Goal: Transaction & Acquisition: Purchase product/service

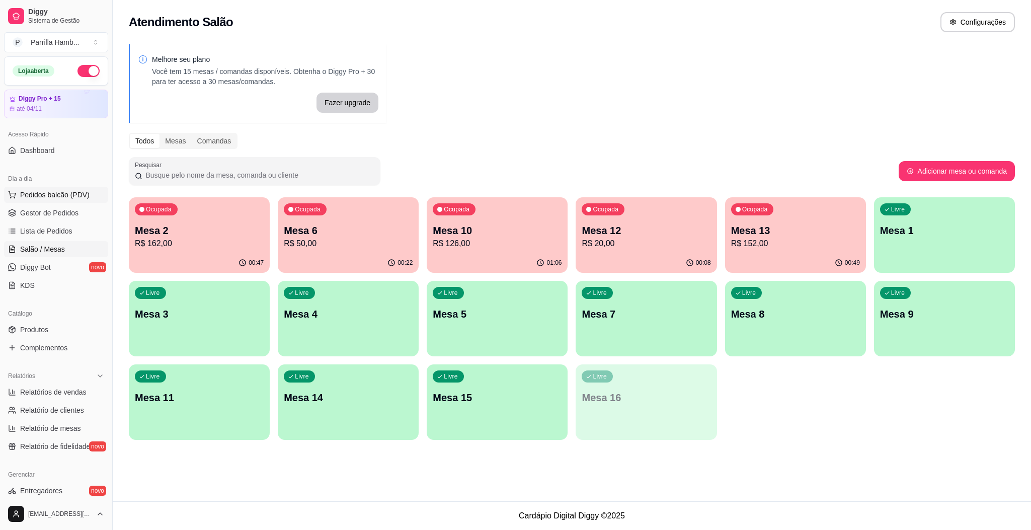
click at [59, 201] on button "Pedidos balcão (PDV)" at bounding box center [56, 195] width 104 height 16
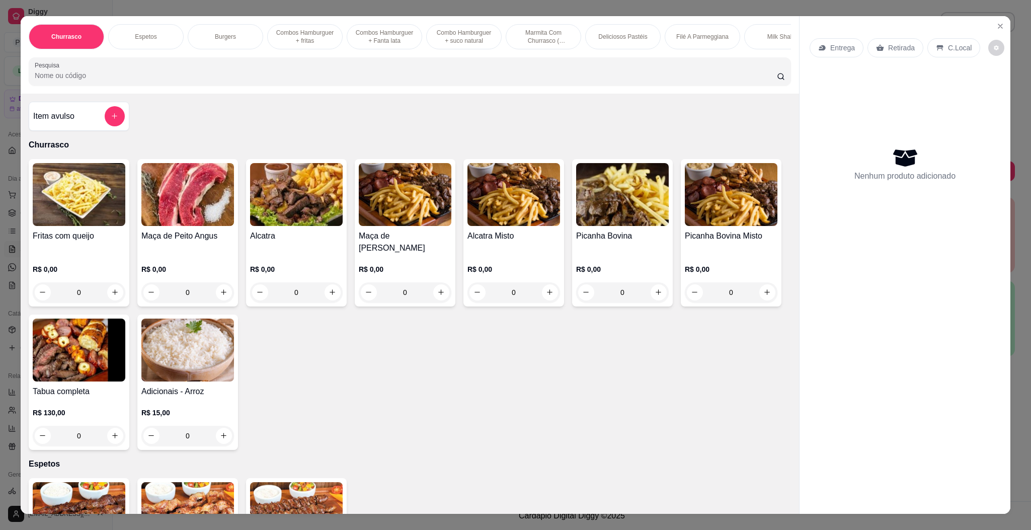
scroll to position [302, 0]
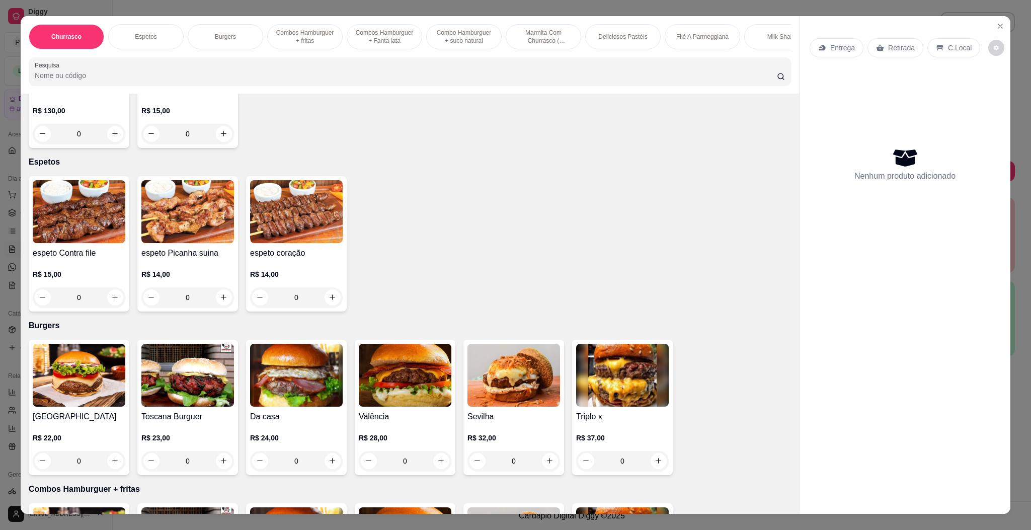
click at [299, 387] on img at bounding box center [296, 375] width 93 height 63
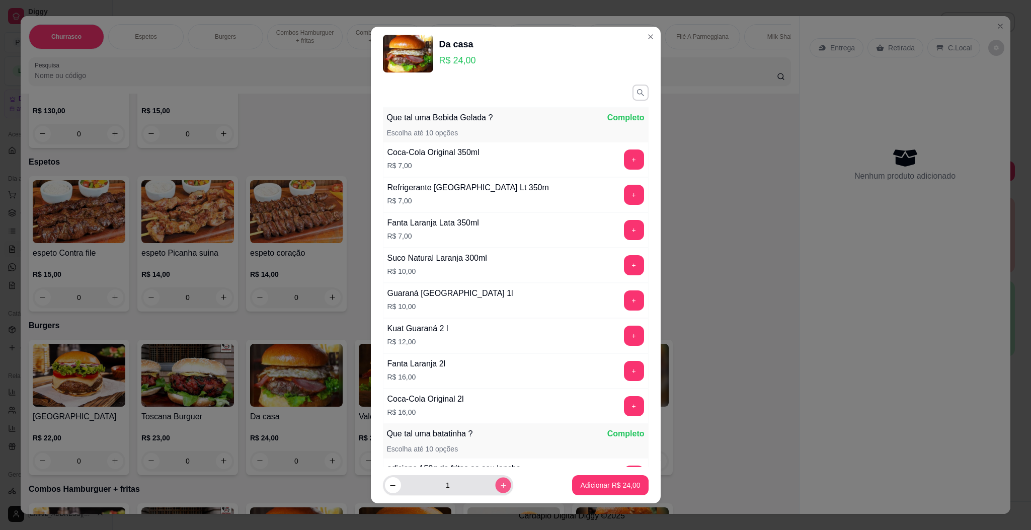
click at [495, 491] on button "increase-product-quantity" at bounding box center [503, 486] width 16 height 16
type input "2"
click at [605, 488] on p "Adicionar R$ 48,00" at bounding box center [610, 486] width 58 height 10
type input "2"
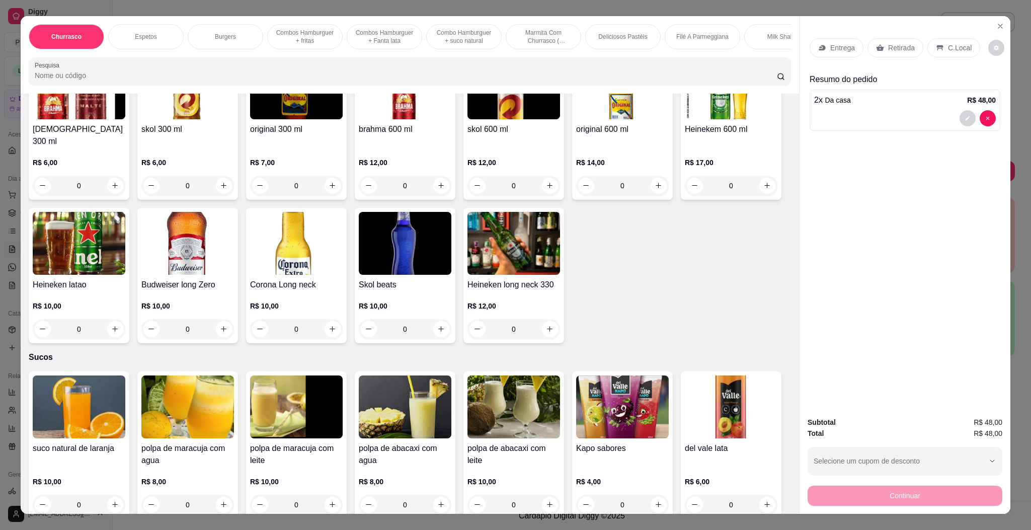
scroll to position [2567, 0]
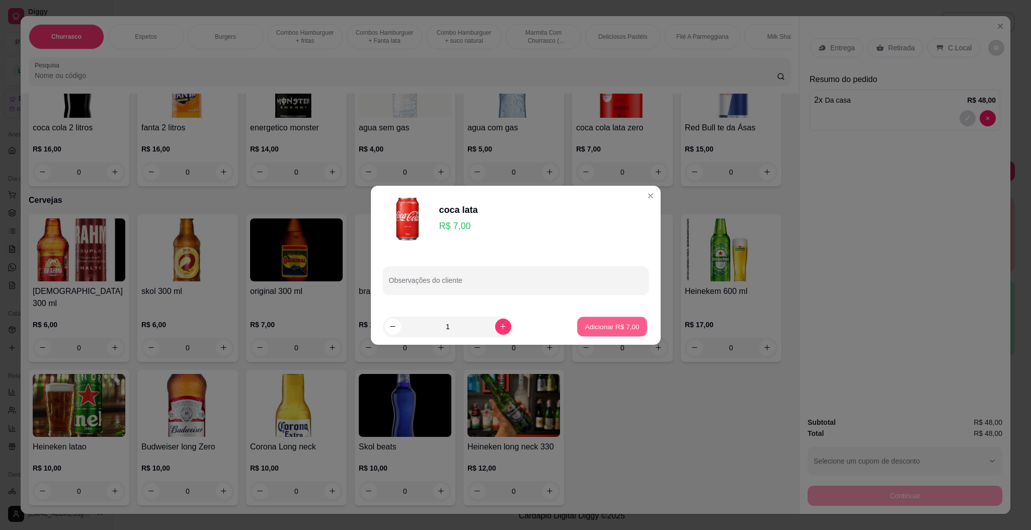
click at [618, 334] on button "Adicionar R$ 7,00" at bounding box center [612, 327] width 70 height 20
type input "1"
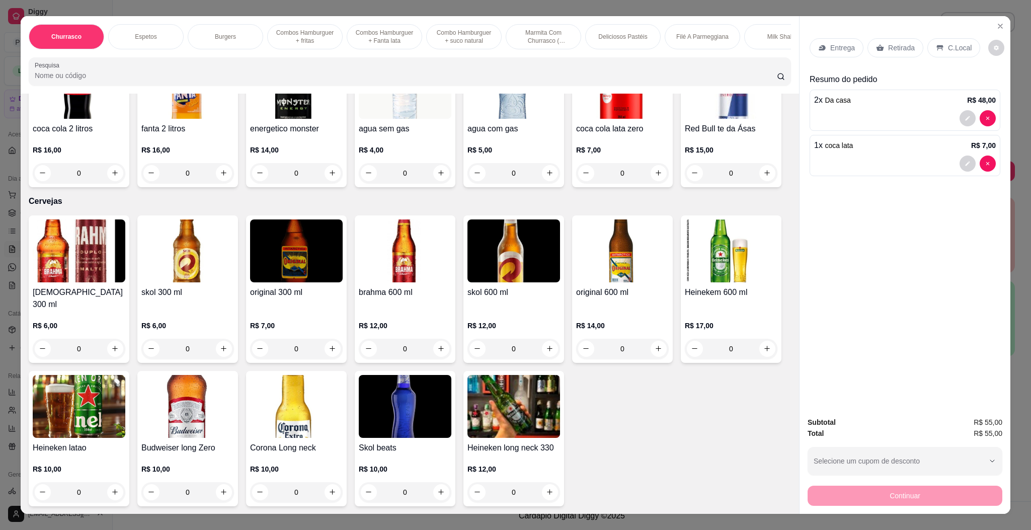
click at [820, 45] on icon at bounding box center [823, 48] width 8 height 8
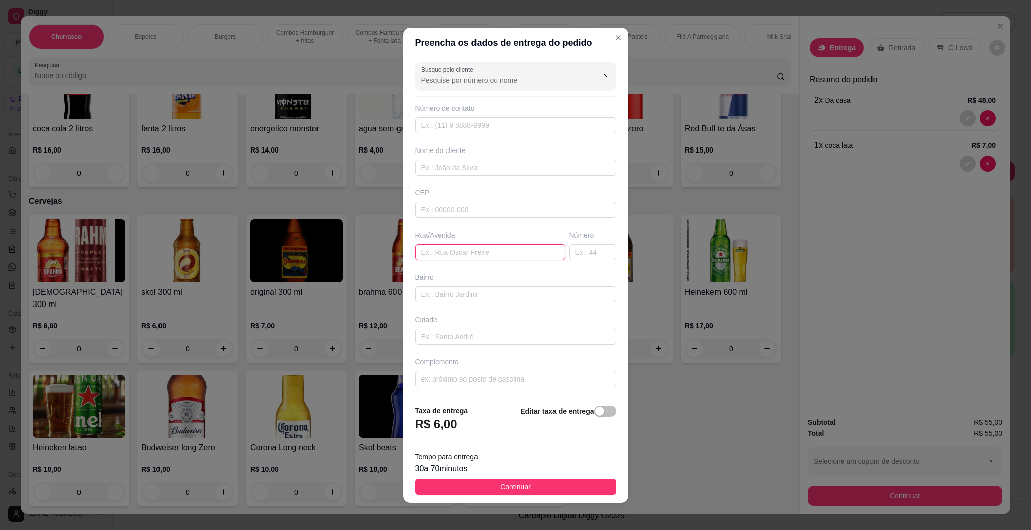
click at [464, 257] on input "text" at bounding box center [490, 252] width 150 height 16
paste input "[GEOGRAPHIC_DATA]"
type input "[GEOGRAPHIC_DATA]"
click at [524, 477] on footer "Taxa de entrega R$ 6,00 Editar taxa de entrega Tempo para entrega 30 a 70 minut…" at bounding box center [516, 450] width 226 height 106
click at [535, 481] on button "Continuar" at bounding box center [515, 487] width 201 height 16
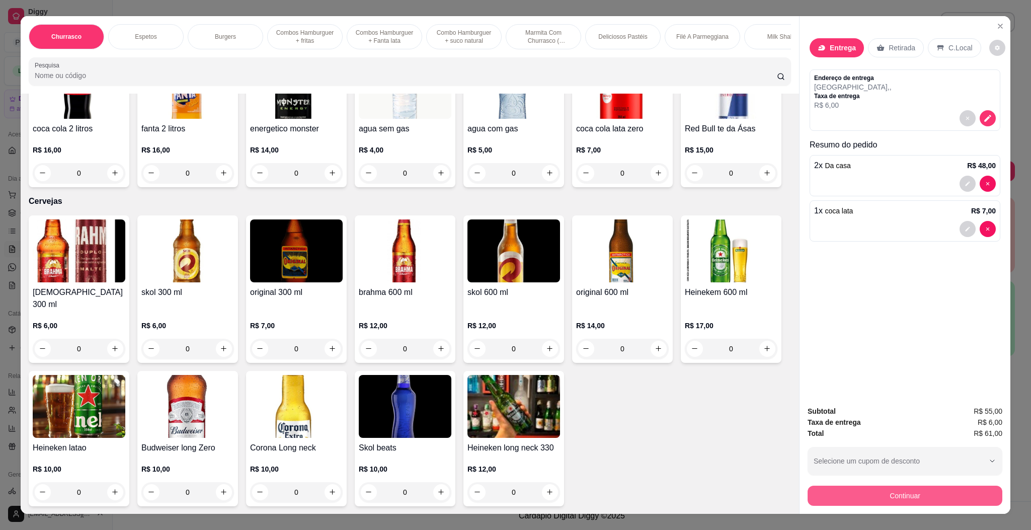
click at [879, 499] on button "Continuar" at bounding box center [905, 496] width 195 height 20
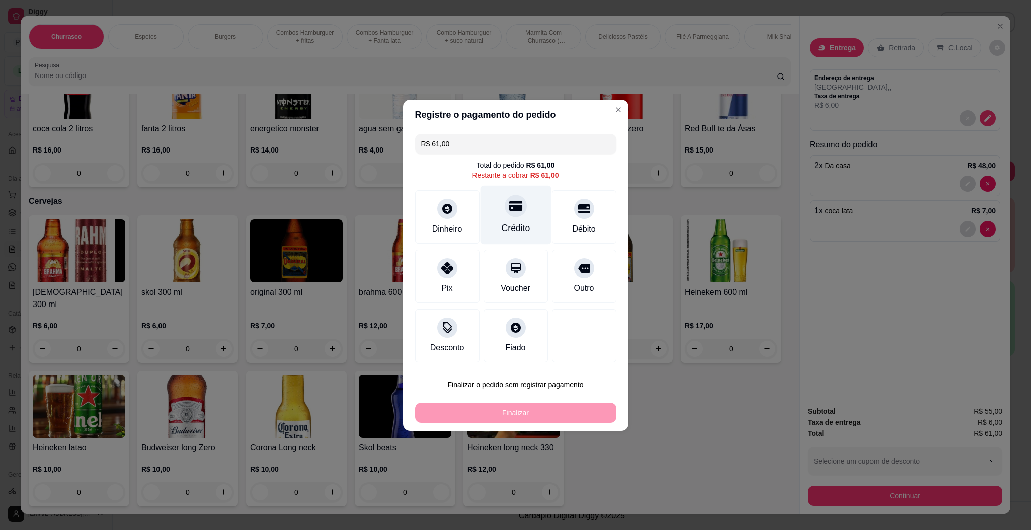
click at [512, 207] on icon at bounding box center [515, 206] width 13 height 10
type input "R$ 0,00"
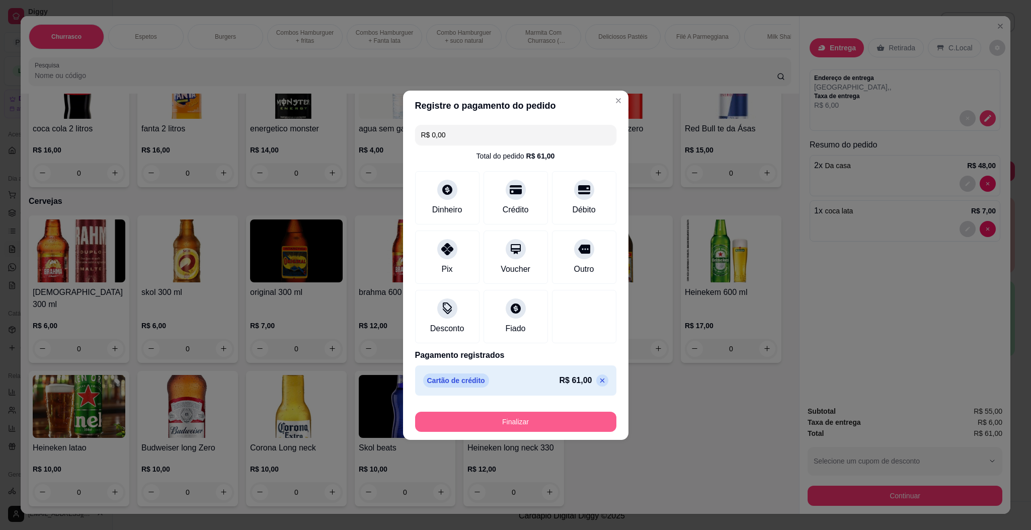
click at [559, 415] on button "Finalizar" at bounding box center [515, 422] width 201 height 20
type input "0"
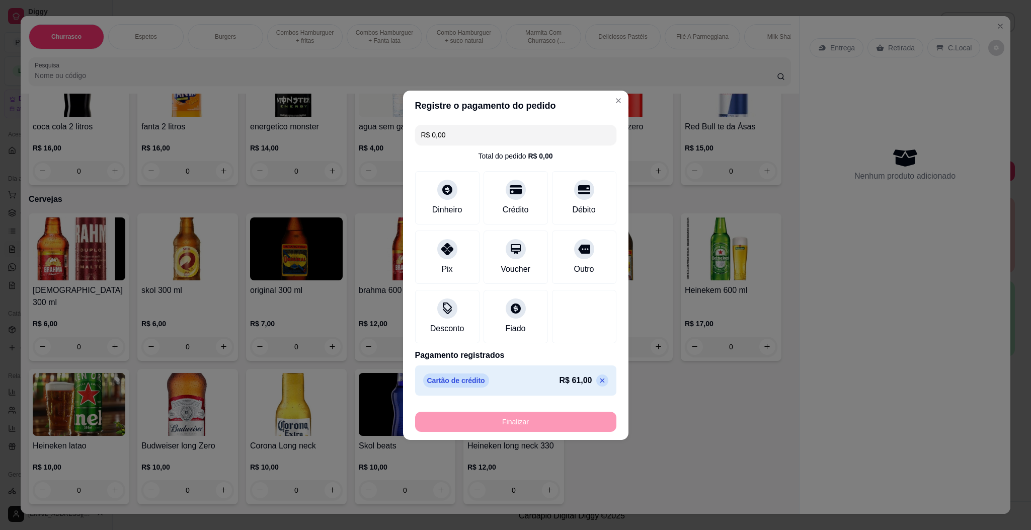
type input "-R$ 61,00"
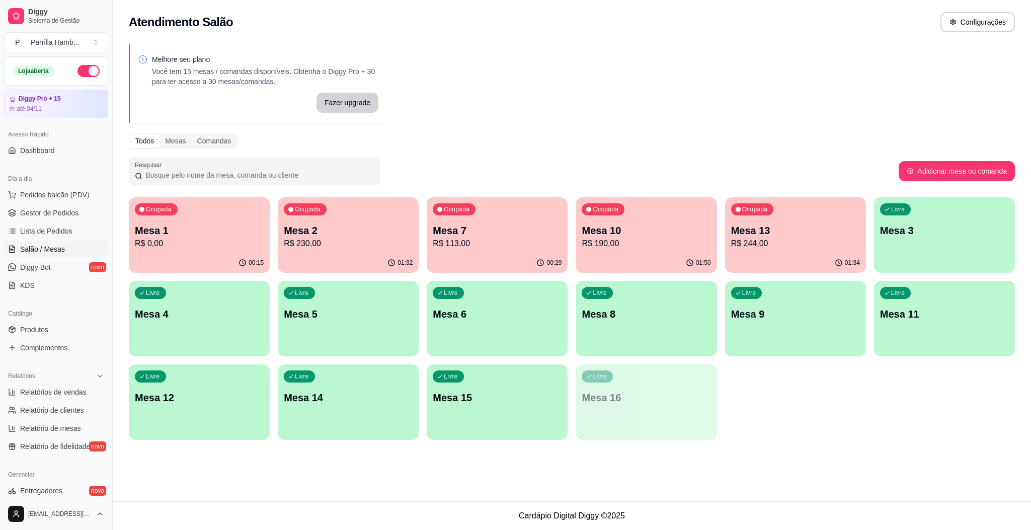
click at [334, 236] on p "Mesa 2" at bounding box center [348, 231] width 129 height 14
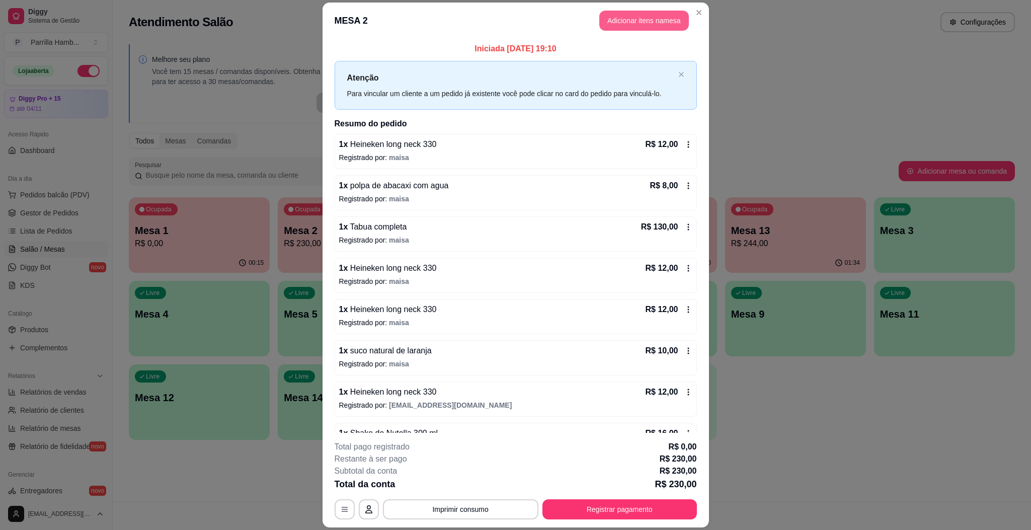
click at [618, 22] on button "Adicionar itens na mesa" at bounding box center [645, 21] width 90 height 20
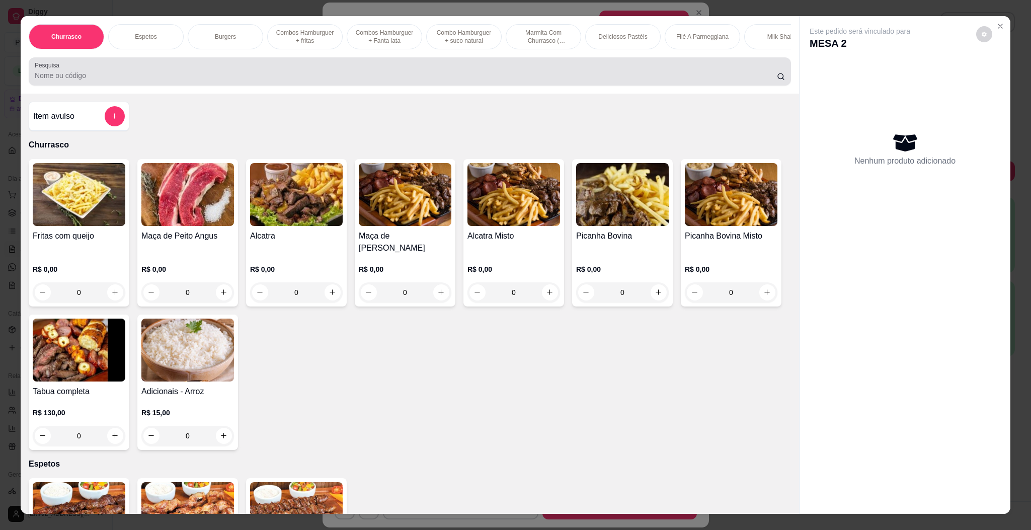
click at [396, 81] on input "Pesquisa" at bounding box center [406, 75] width 743 height 10
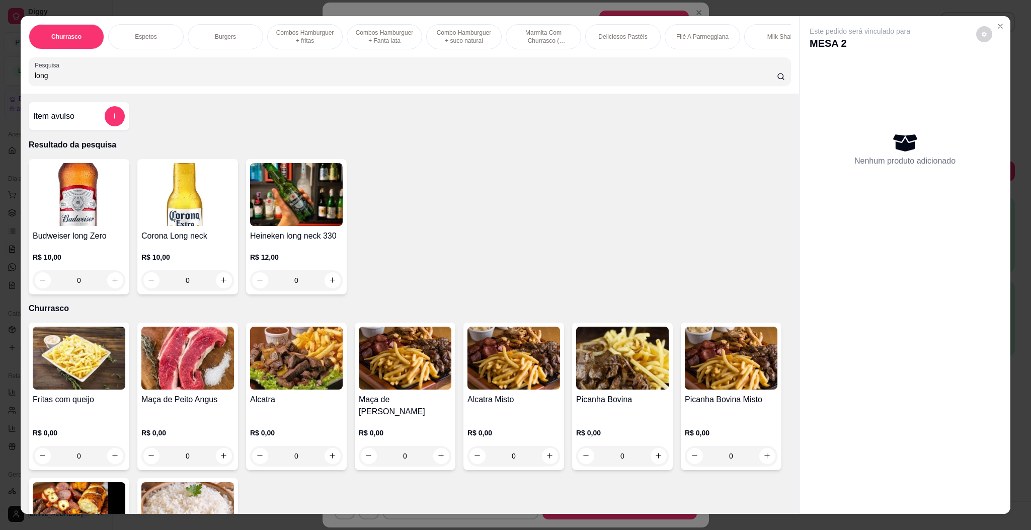
type input "long"
click at [288, 226] on img at bounding box center [296, 194] width 93 height 63
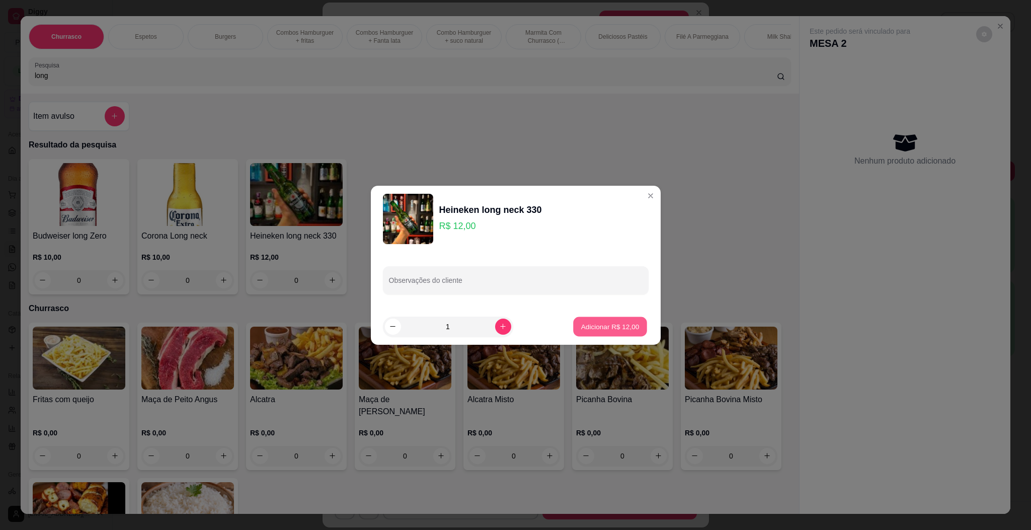
click at [585, 332] on button "Adicionar R$ 12,00" at bounding box center [611, 327] width 74 height 20
type input "1"
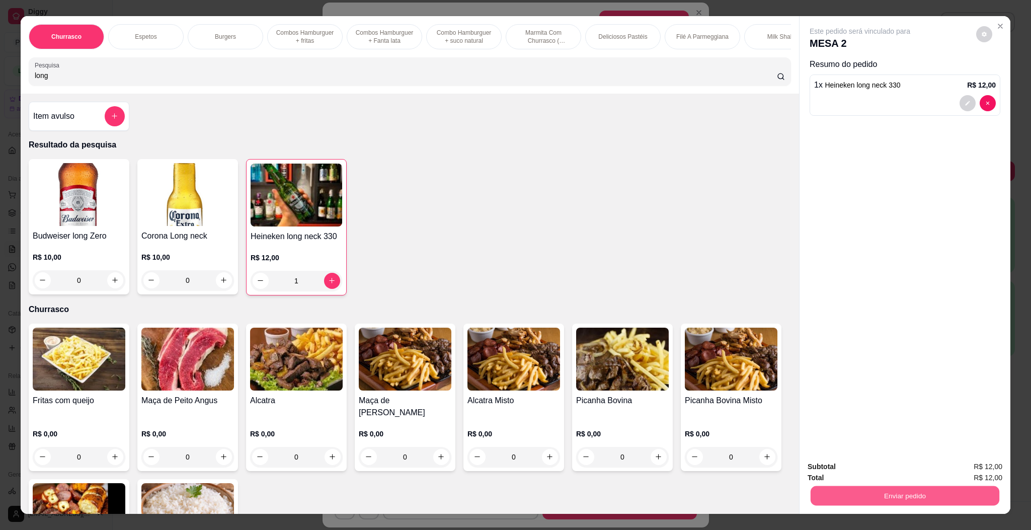
click at [932, 486] on button "Enviar pedido" at bounding box center [905, 496] width 189 height 20
click at [981, 471] on button "Enviar pedido" at bounding box center [974, 471] width 55 height 19
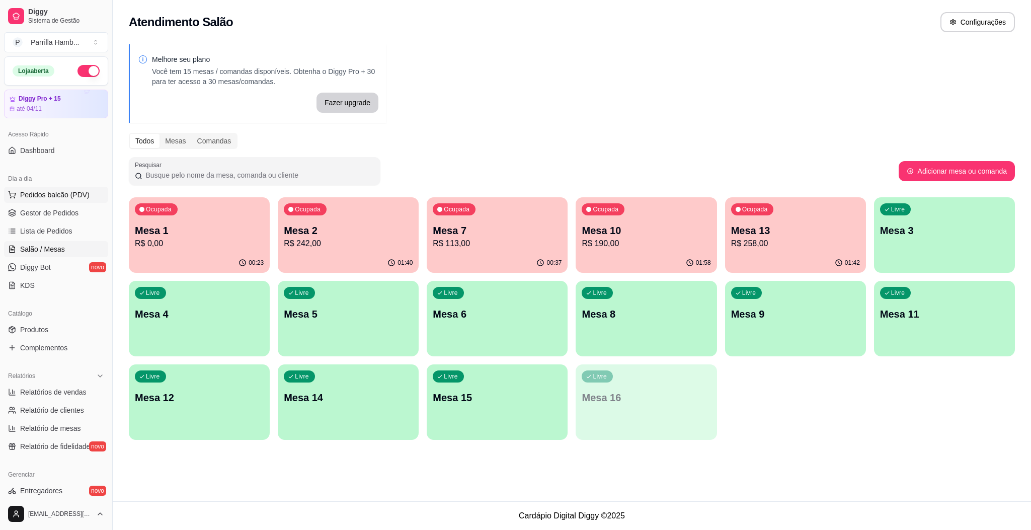
click at [52, 194] on span "Pedidos balcão (PDV)" at bounding box center [54, 195] width 69 height 10
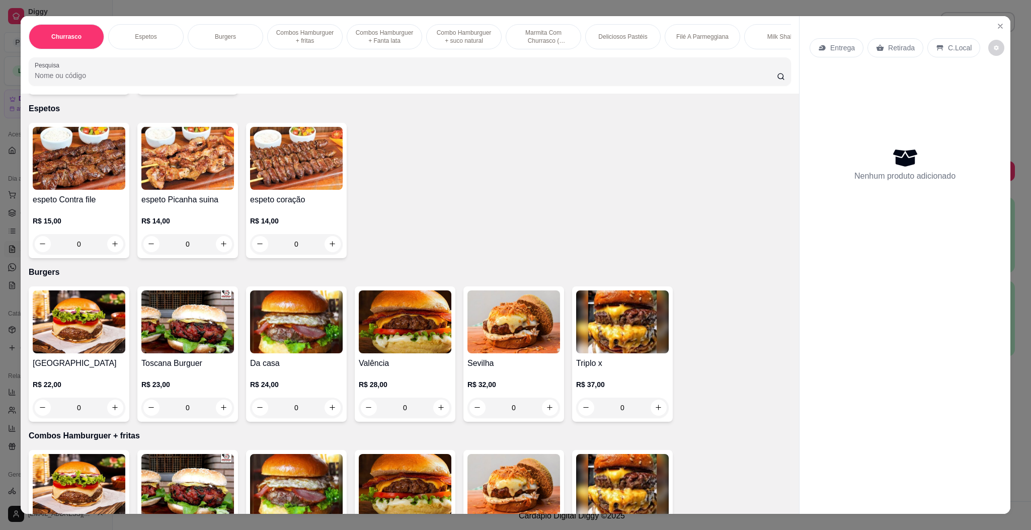
scroll to position [378, 0]
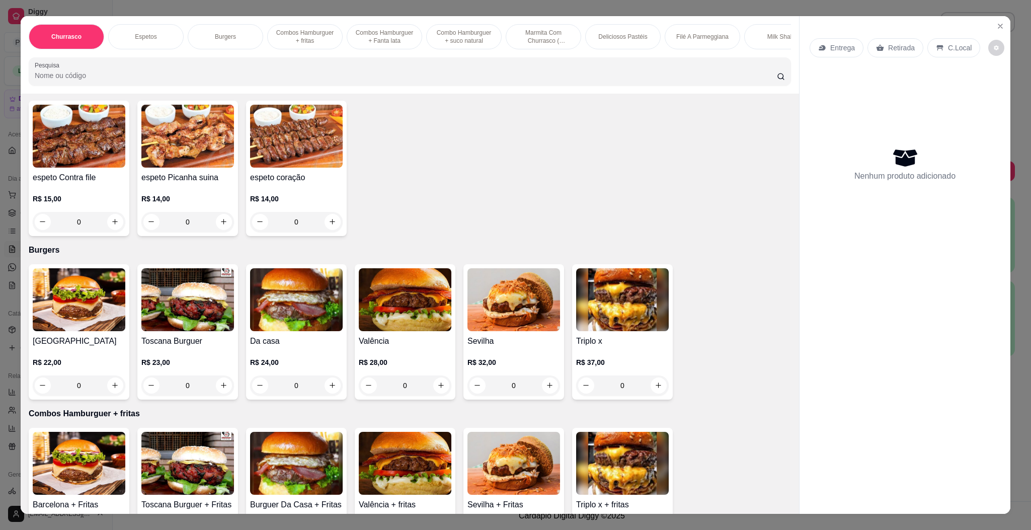
click at [629, 318] on img at bounding box center [622, 299] width 93 height 63
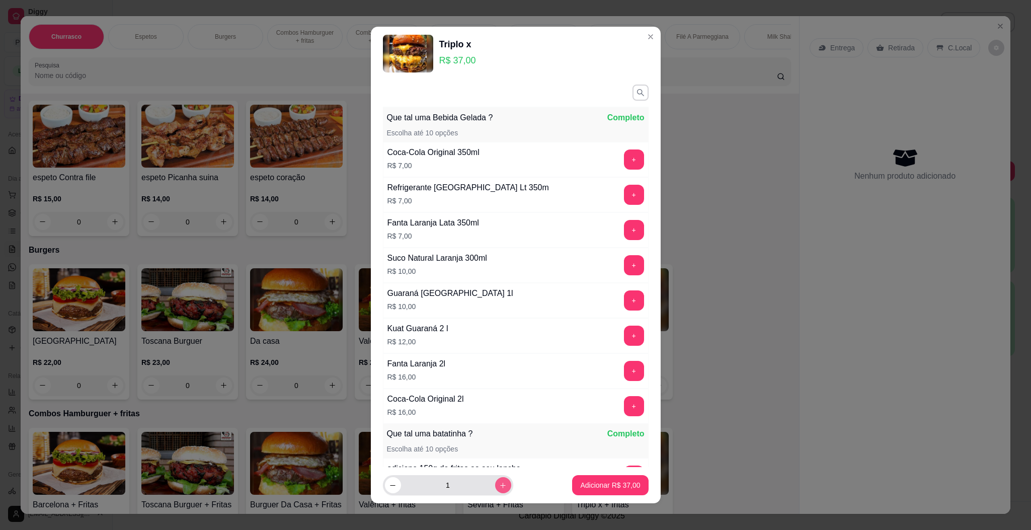
click at [499, 484] on icon "increase-product-quantity" at bounding box center [503, 486] width 8 height 8
type input "3"
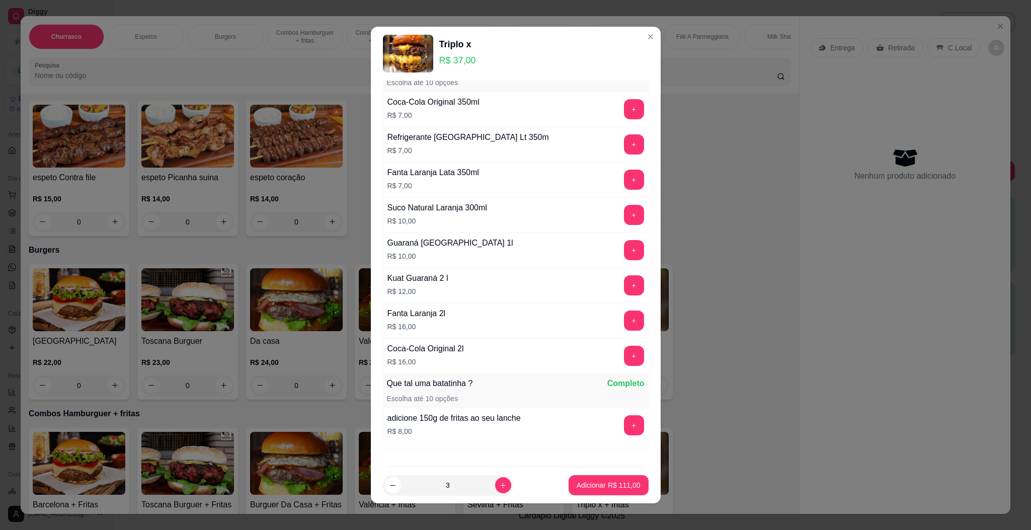
scroll to position [96, 0]
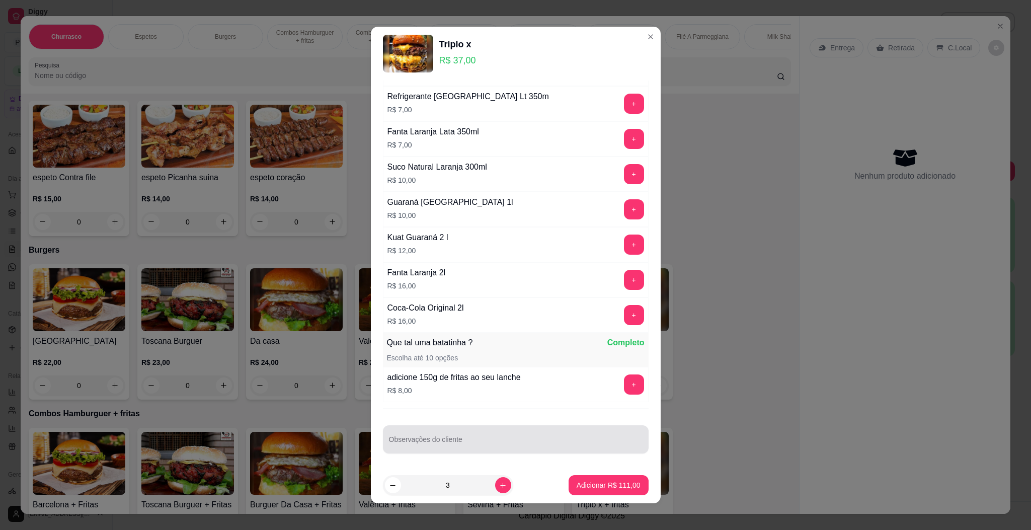
click at [478, 429] on div "Observações do cliente" at bounding box center [516, 439] width 266 height 28
type input "bem passado + molhado"
click at [601, 479] on button "Adicionar R$ 111,00" at bounding box center [609, 485] width 80 height 20
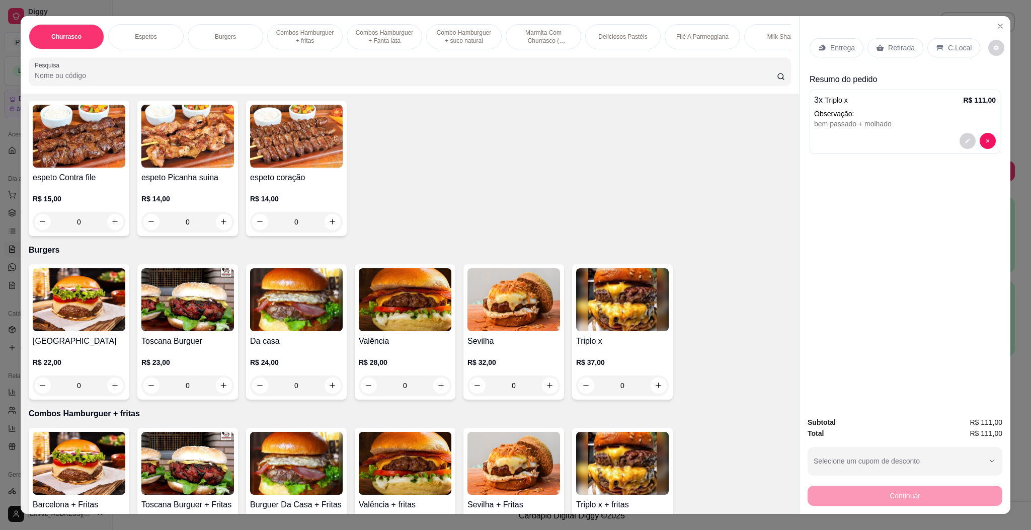
click at [840, 47] on p "Entrega" at bounding box center [843, 48] width 25 height 10
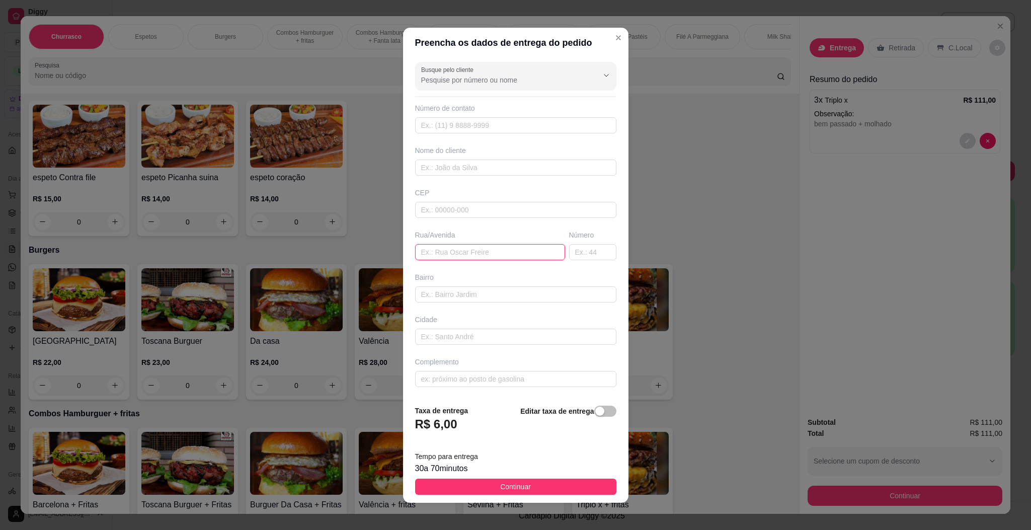
click at [488, 256] on input "text" at bounding box center [490, 252] width 150 height 16
paste input "[PERSON_NAME] 123"
type input "[PERSON_NAME] 123"
click at [541, 477] on footer "Taxa de entrega R$ 6,00 Editar taxa de entrega Tempo para entrega 30 a 70 minut…" at bounding box center [516, 450] width 226 height 106
click at [552, 485] on button "Continuar" at bounding box center [515, 487] width 201 height 16
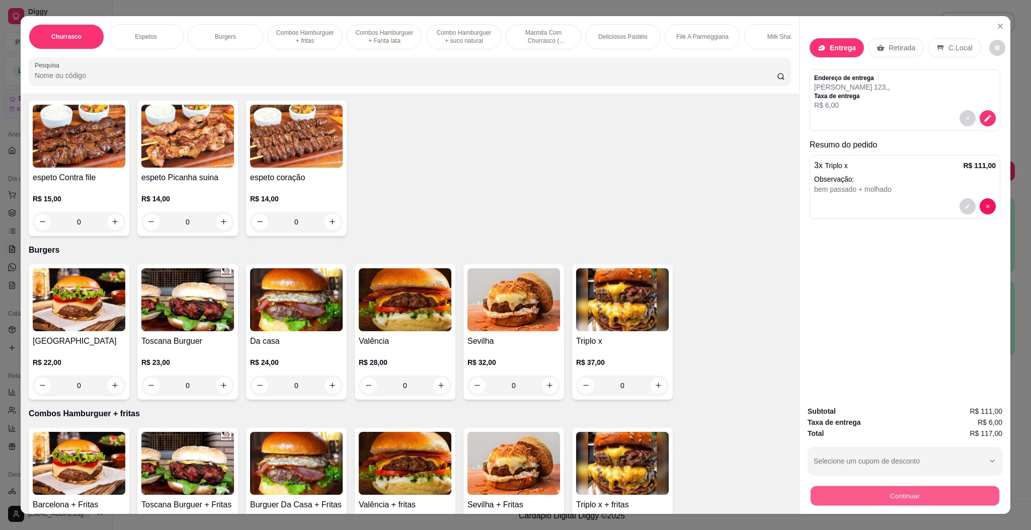
click at [868, 494] on button "Continuar" at bounding box center [905, 496] width 189 height 20
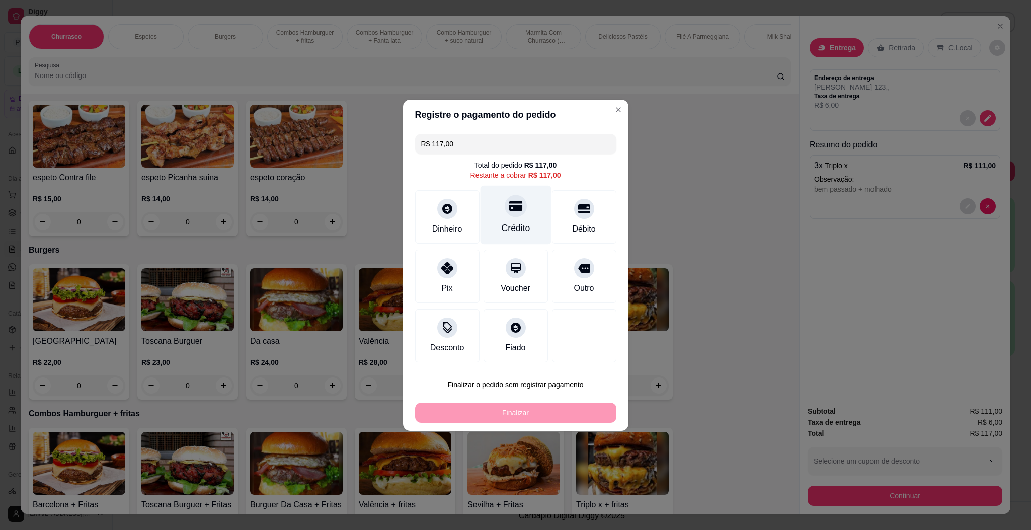
click at [522, 208] on div "Crédito" at bounding box center [515, 214] width 71 height 59
type input "R$ 0,00"
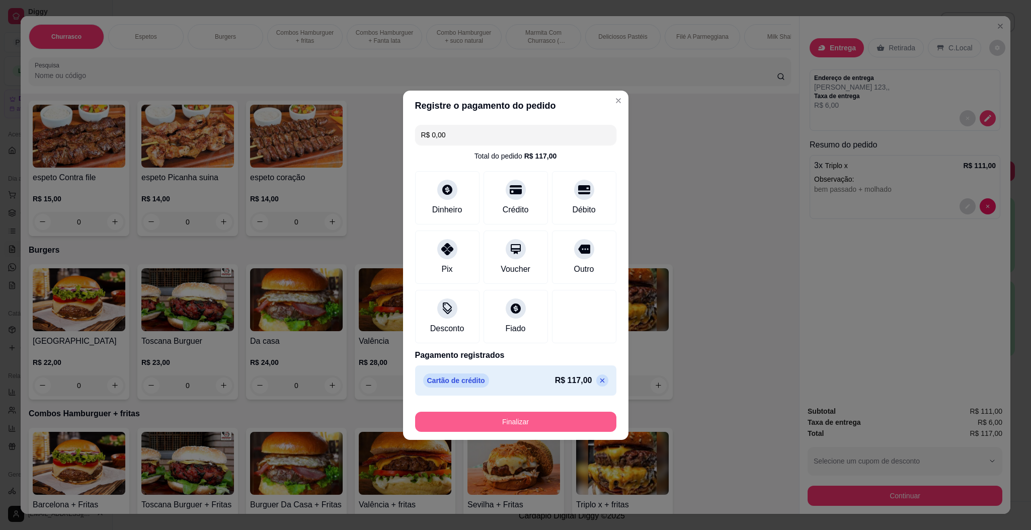
click at [543, 417] on button "Finalizar" at bounding box center [515, 422] width 201 height 20
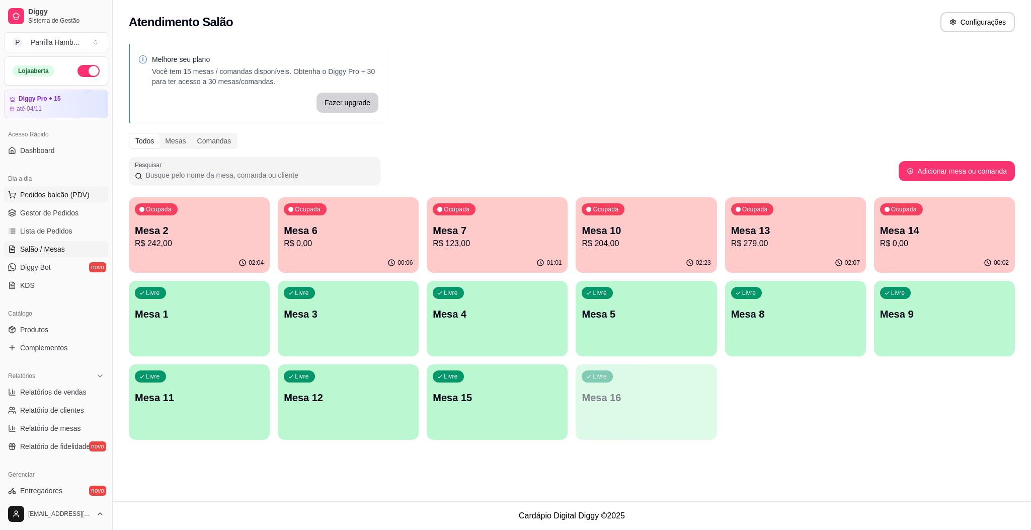
click at [79, 197] on span "Pedidos balcão (PDV)" at bounding box center [54, 195] width 69 height 10
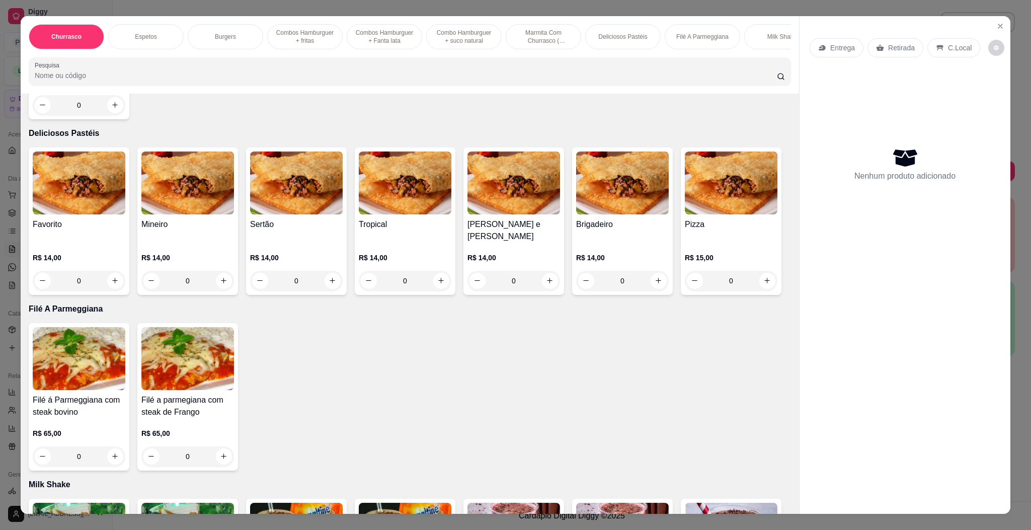
scroll to position [1359, 0]
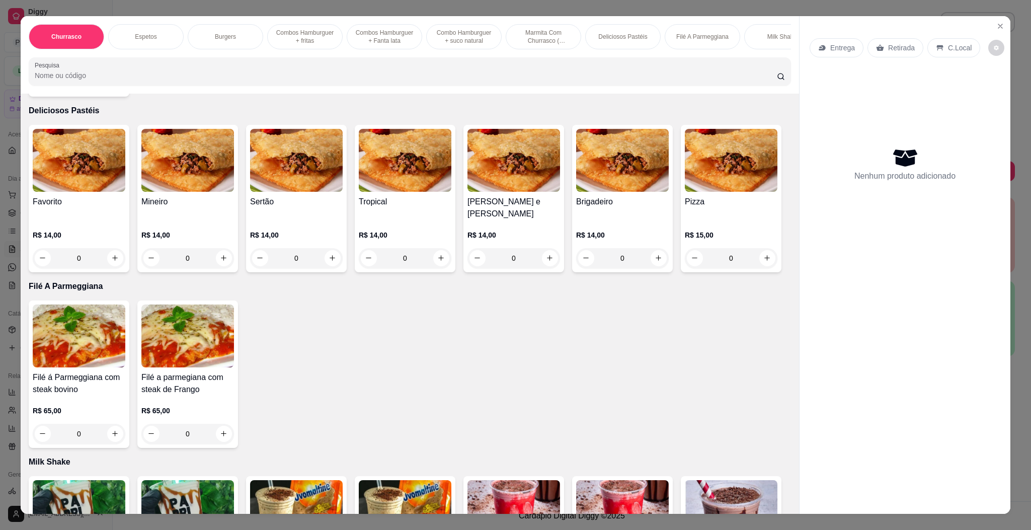
click at [75, 208] on h4 "Favorito" at bounding box center [79, 202] width 93 height 12
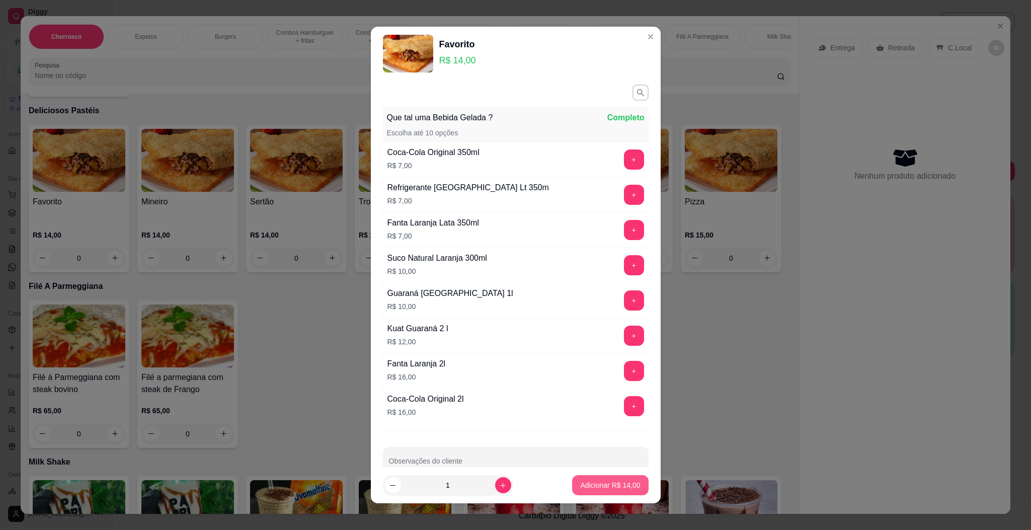
click at [579, 491] on button "Adicionar R$ 14,00" at bounding box center [610, 485] width 76 height 20
type input "1"
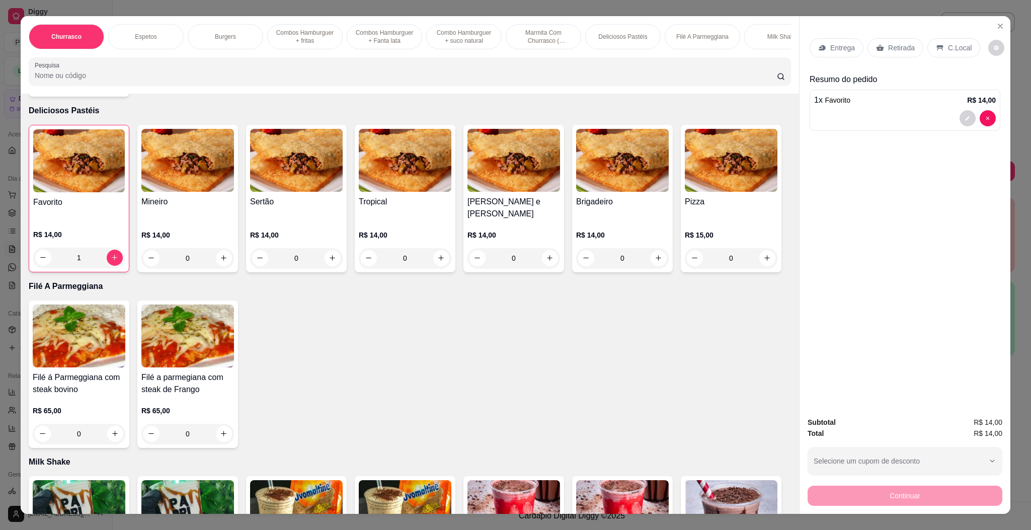
click at [281, 192] on img at bounding box center [296, 160] width 93 height 63
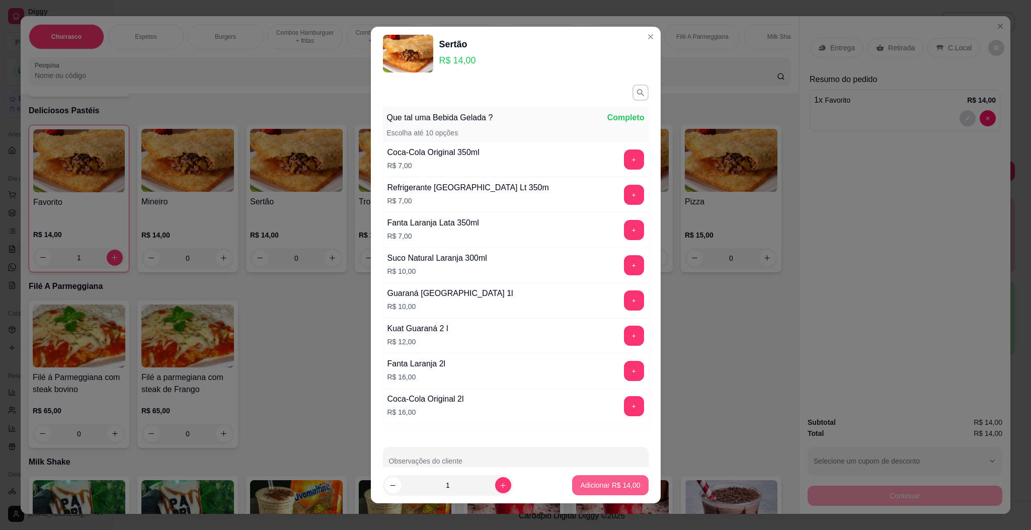
click at [617, 485] on p "Adicionar R$ 14,00" at bounding box center [610, 485] width 60 height 10
type input "1"
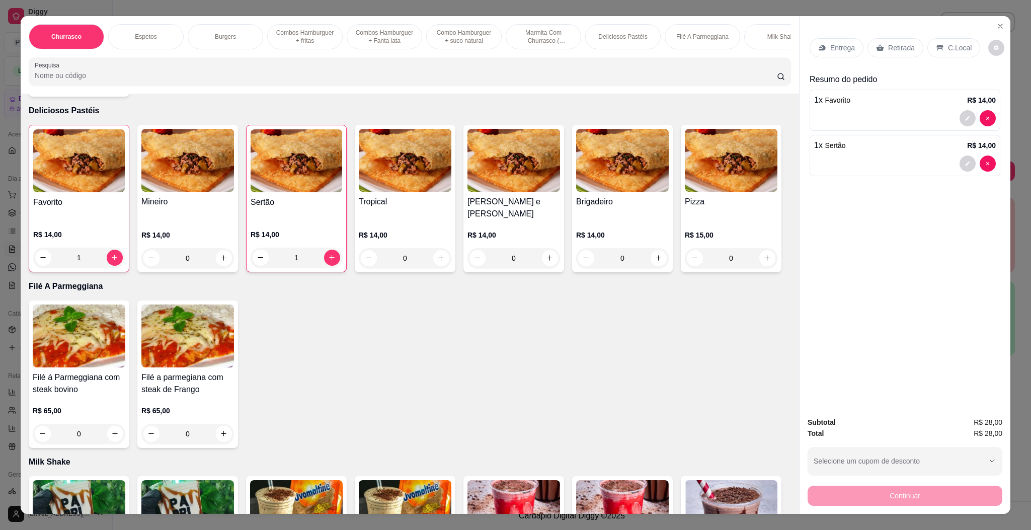
click at [884, 36] on div "Entrega Retirada C.Local" at bounding box center [905, 47] width 191 height 35
click at [893, 50] on p "Retirada" at bounding box center [902, 48] width 27 height 10
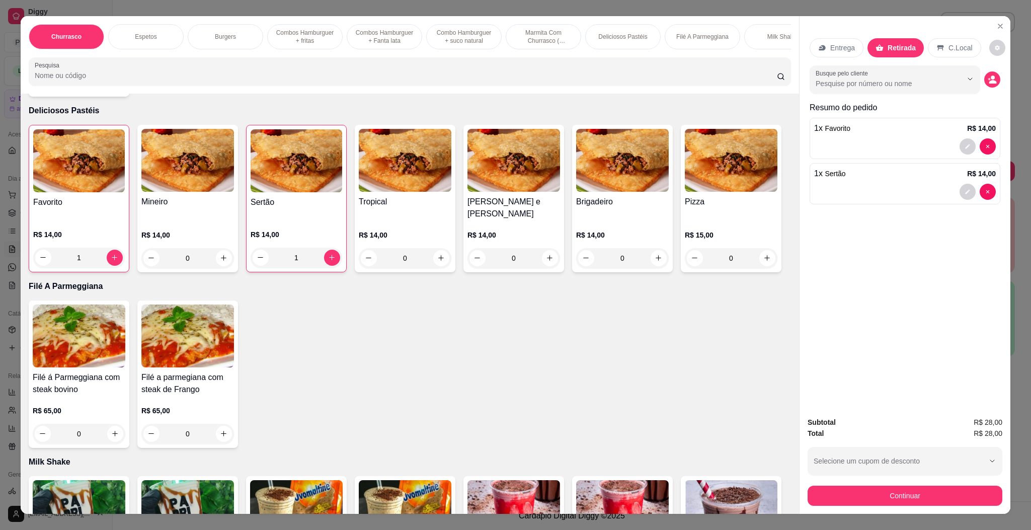
click at [883, 487] on button "Continuar" at bounding box center [905, 496] width 195 height 20
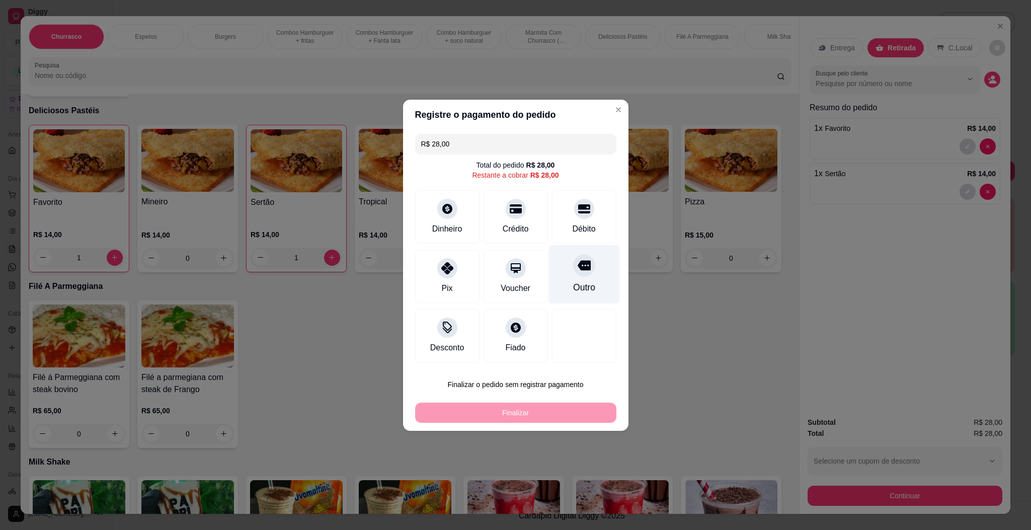
click at [562, 275] on div "Outro" at bounding box center [584, 274] width 71 height 59
type input "R$ 0,00"
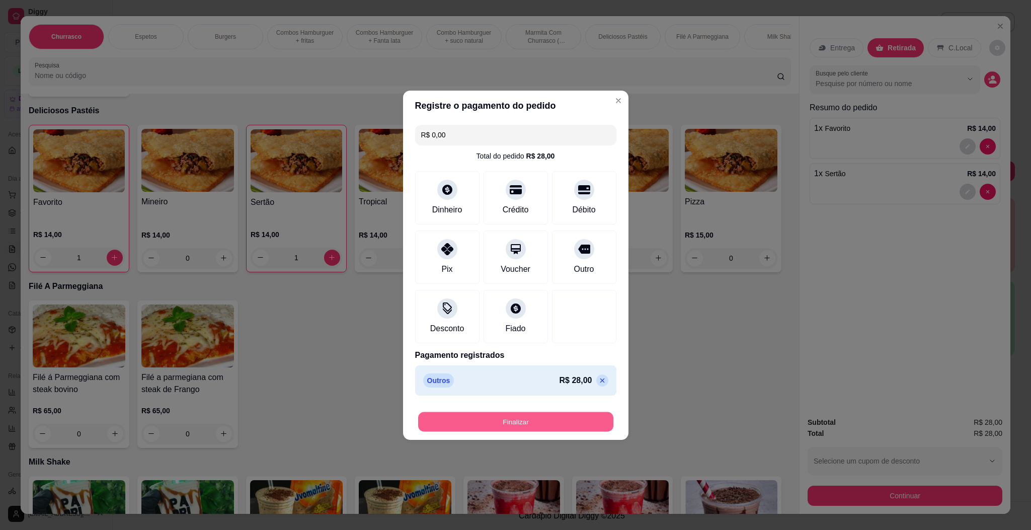
click at [541, 426] on button "Finalizar" at bounding box center [515, 422] width 195 height 20
type input "0"
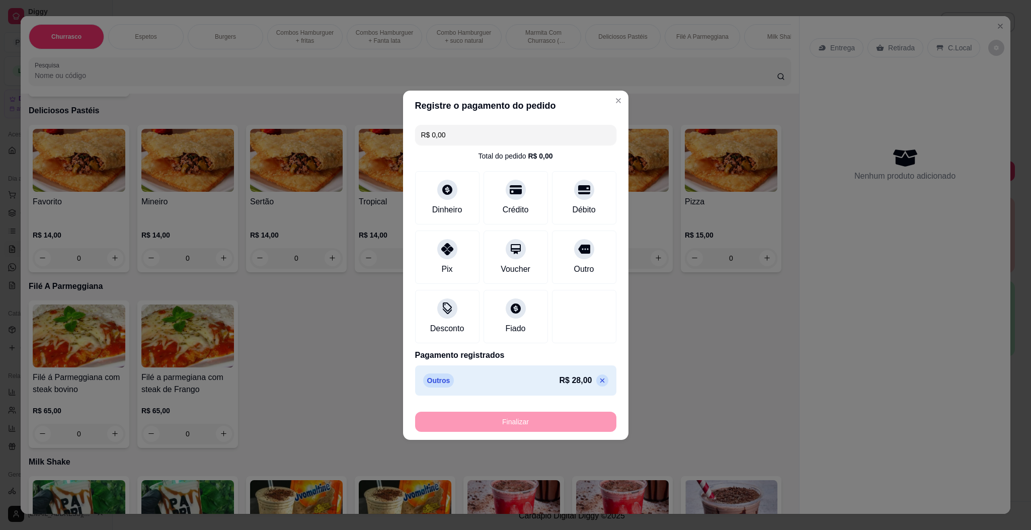
type input "-R$ 28,00"
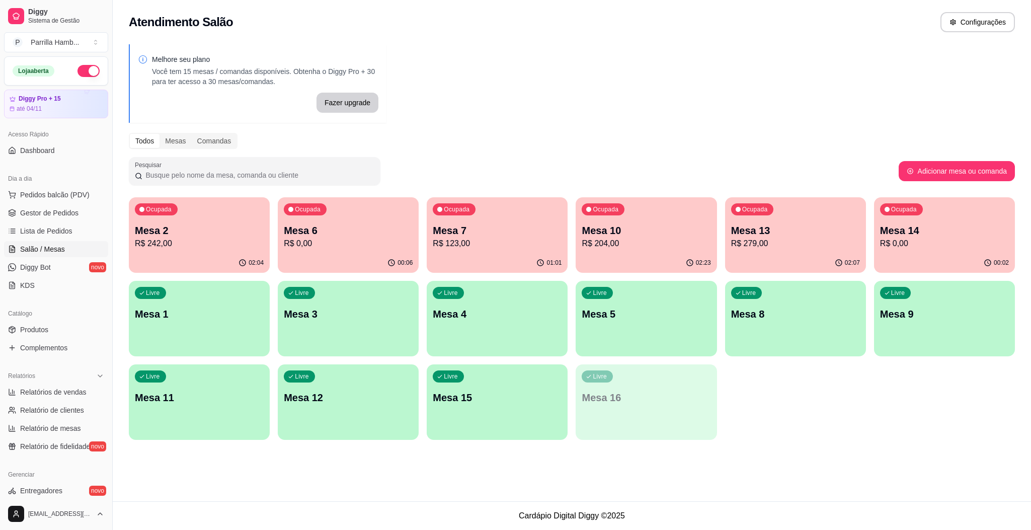
click at [372, 428] on div "button" at bounding box center [348, 434] width 141 height 12
click at [949, 218] on div "Ocupada Mesa 14 R$ 0,00" at bounding box center [944, 225] width 141 height 56
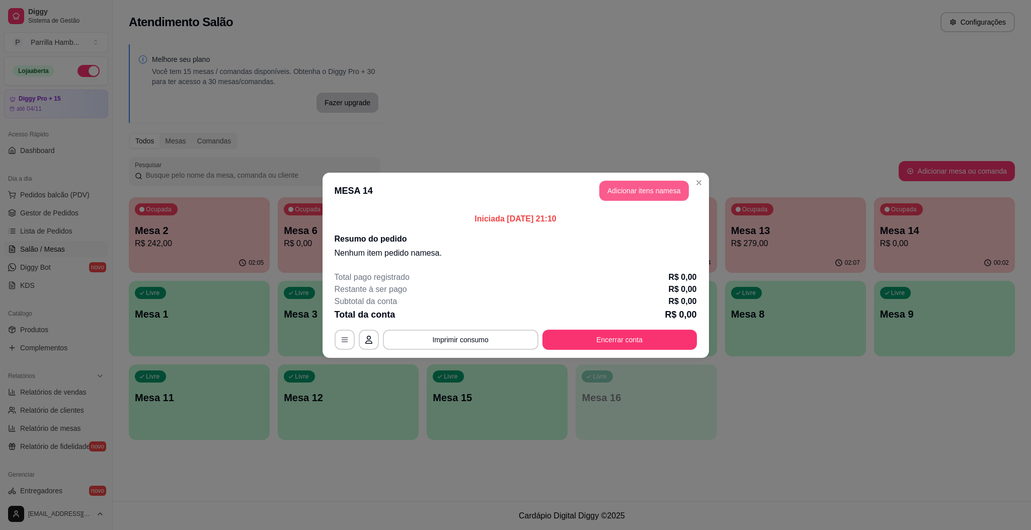
click at [645, 191] on button "Adicionar itens na mesa" at bounding box center [645, 191] width 90 height 20
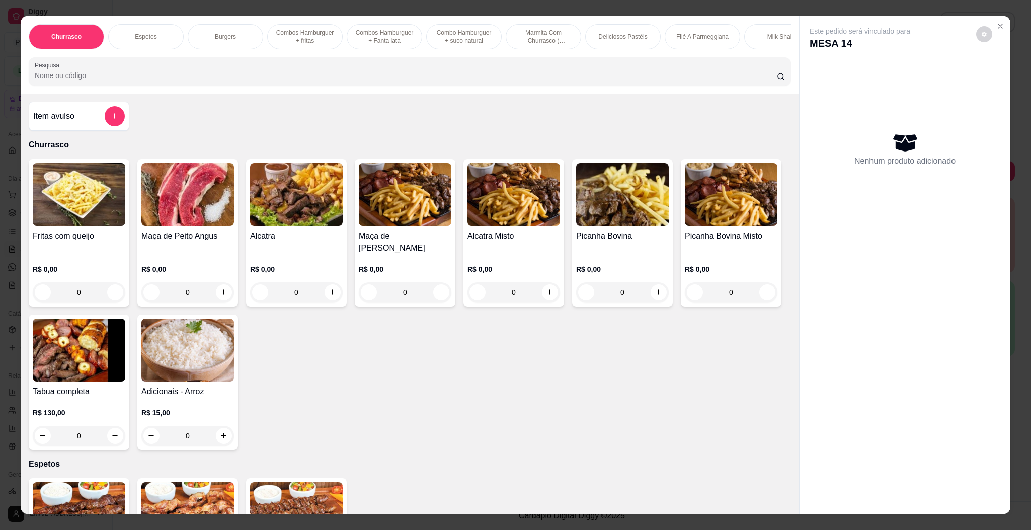
click at [576, 94] on div "Churrasco Espetos Burgers Combos Hamburguer + fritas Combos Hamburguer + Fanta …" at bounding box center [410, 55] width 779 height 78
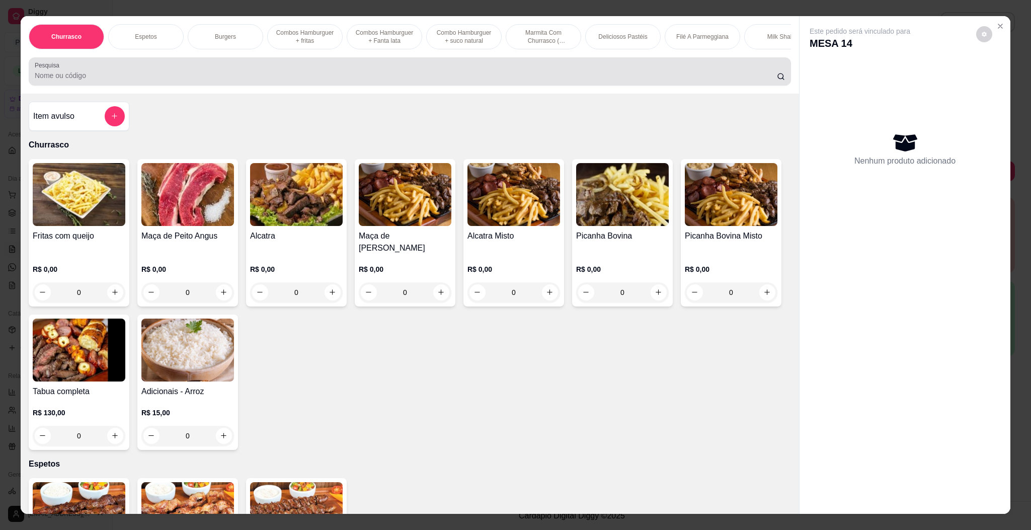
click at [561, 71] on div "Pesquisa" at bounding box center [410, 71] width 763 height 28
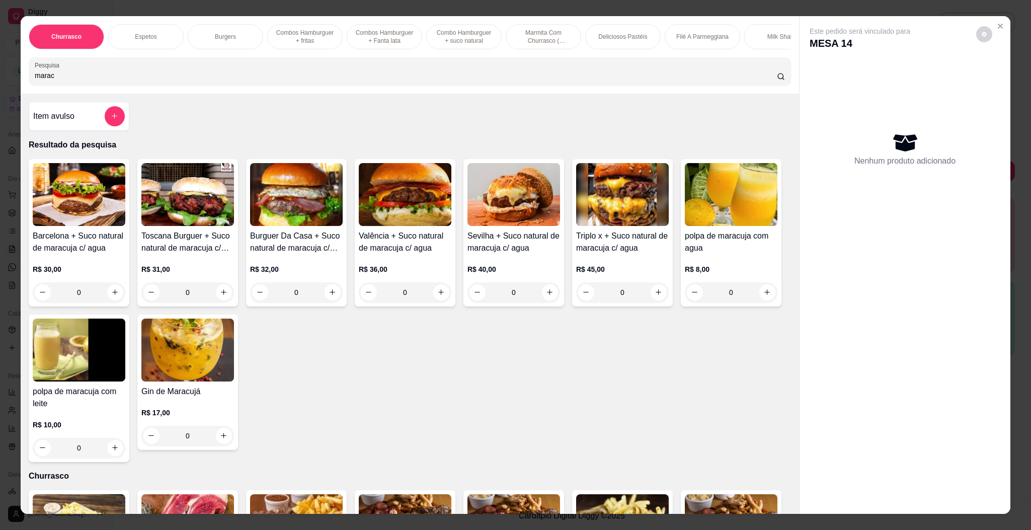
type input "marac"
click at [234, 378] on img at bounding box center [187, 350] width 93 height 63
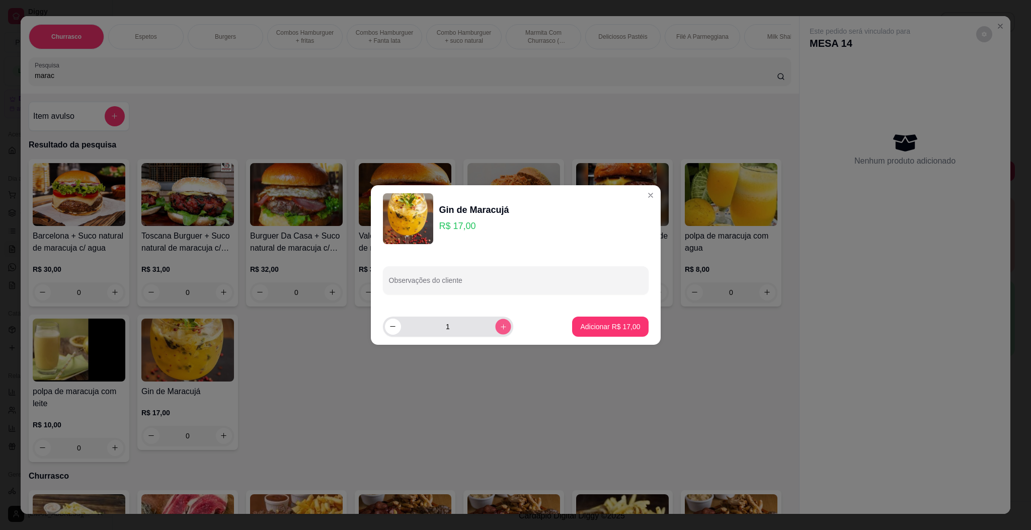
click at [496, 331] on button "increase-product-quantity" at bounding box center [503, 327] width 16 height 16
type input "2"
click at [589, 331] on p "Adicionar R$ 34,00" at bounding box center [610, 327] width 60 height 10
type input "2"
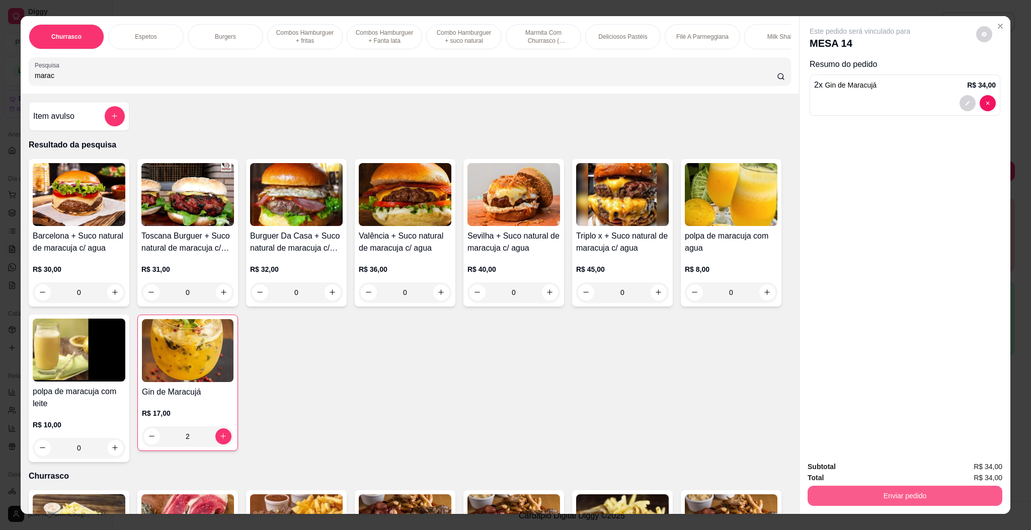
click at [863, 499] on button "Enviar pedido" at bounding box center [905, 496] width 195 height 20
click at [988, 467] on button "Enviar pedido" at bounding box center [974, 471] width 57 height 19
